Goal: Communication & Community: Answer question/provide support

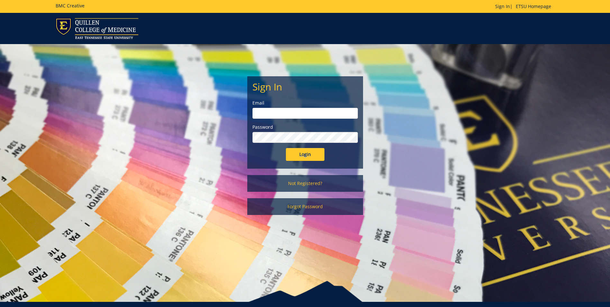
click at [334, 110] on input "email" at bounding box center [306, 113] width 106 height 11
type input "[EMAIL_ADDRESS][DOMAIN_NAME]"
click at [286, 148] on input "Login" at bounding box center [305, 154] width 39 height 13
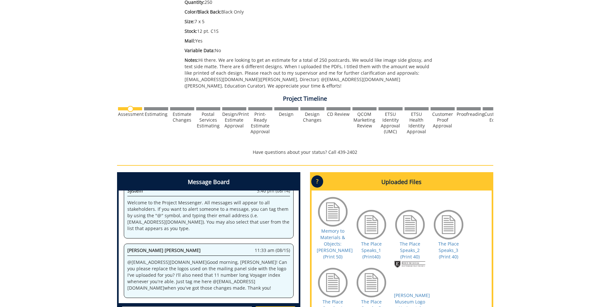
scroll to position [193, 0]
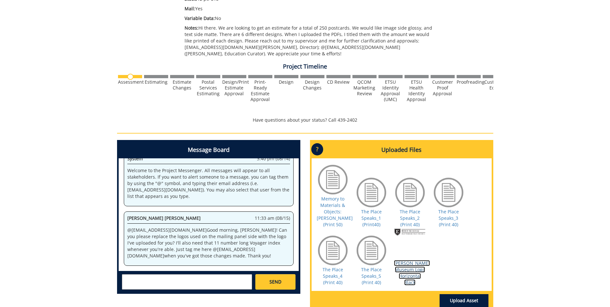
click at [411, 273] on link "[PERSON_NAME] Museum Logo Horizontal Black" at bounding box center [412, 272] width 36 height 25
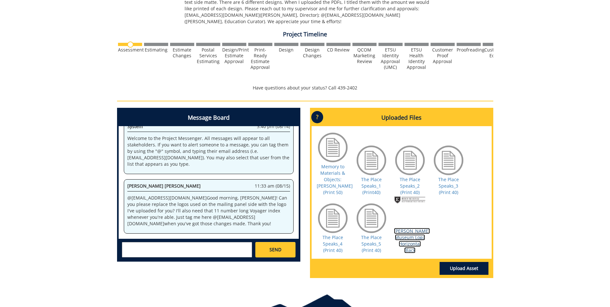
click at [411, 233] on link "[PERSON_NAME] Museum Logo Horizontal Black" at bounding box center [412, 240] width 36 height 25
click at [414, 235] on link "[PERSON_NAME] Museum Logo Horizontal Black" at bounding box center [412, 240] width 36 height 25
click at [332, 183] on link "Memory to Materials & Objects: [PERSON_NAME] (Print 50)" at bounding box center [335, 179] width 36 height 32
click at [337, 181] on link "Memory to Materials & Objects: [PERSON_NAME] (Print 50)" at bounding box center [335, 179] width 36 height 32
click at [368, 182] on link "The Place Speaks_1 (Print40)" at bounding box center [371, 185] width 21 height 19
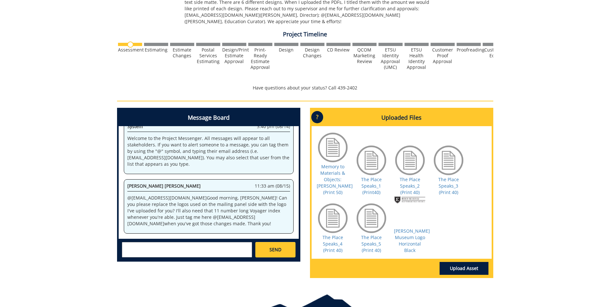
click at [143, 249] on textarea at bounding box center [187, 249] width 130 height 15
type textarea "G"
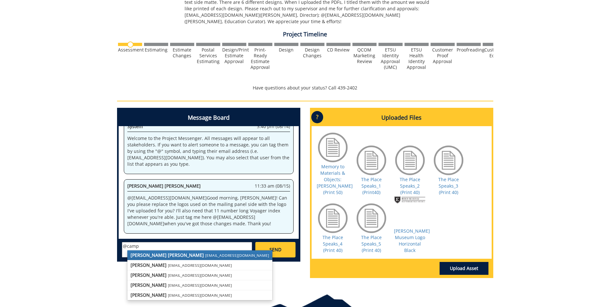
click at [160, 253] on strong "[PERSON_NAME] [PERSON_NAME]" at bounding box center [167, 255] width 73 height 6
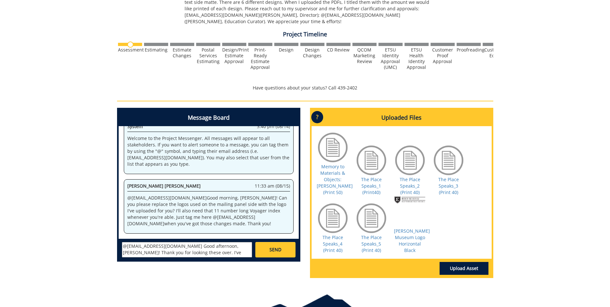
drag, startPoint x: 242, startPoint y: 252, endPoint x: 235, endPoint y: 254, distance: 7.4
click at [235, 254] on textarea "@[EMAIL_ADDRESS][DOMAIN_NAME] Good afternoon, [PERSON_NAME]! Thank you for look…" at bounding box center [187, 249] width 130 height 15
type textarea "@[EMAIL_ADDRESS][DOMAIN_NAME] Good afternoon, [PERSON_NAME]! Thank you for look…"
click at [281, 250] on span "SEND" at bounding box center [276, 249] width 12 height 6
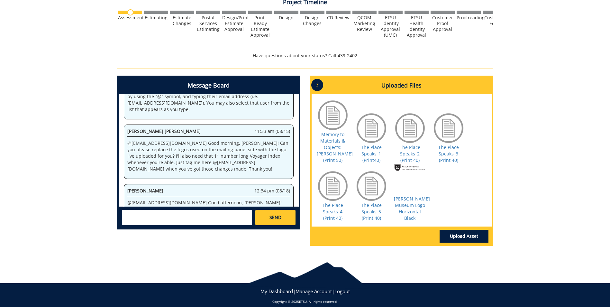
scroll to position [15553, 0]
